Goal: Task Accomplishment & Management: Use online tool/utility

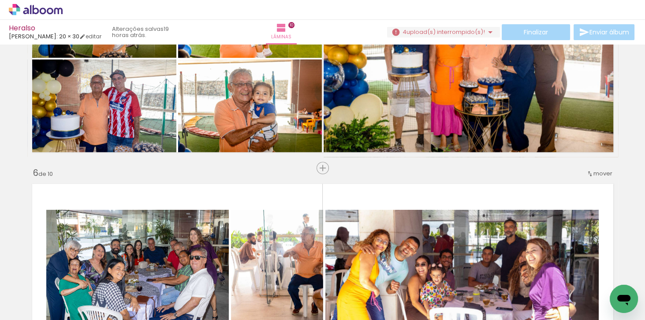
scroll to position [0, 2392]
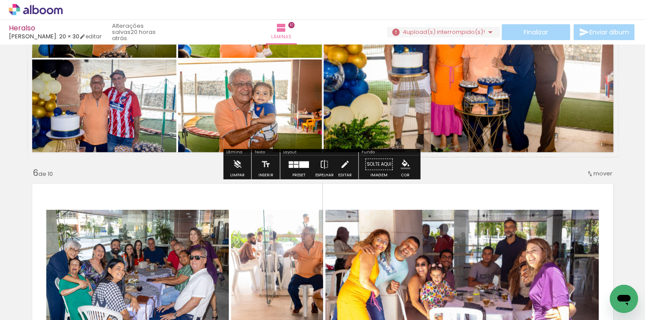
scroll to position [0, 2392]
